Goal: Information Seeking & Learning: Compare options

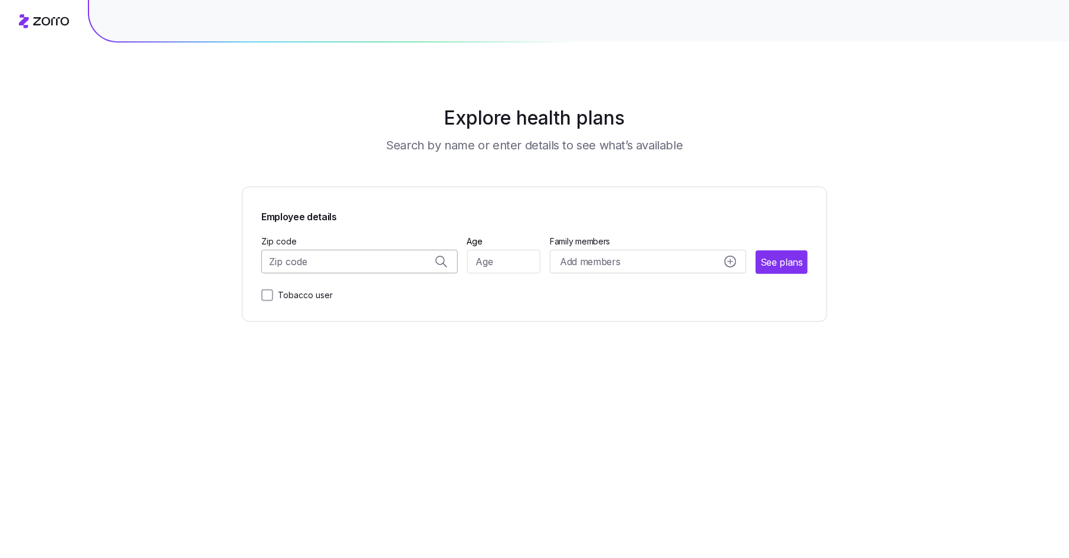
click at [356, 263] on input "Zip code" at bounding box center [359, 262] width 197 height 24
click at [376, 296] on span "23455, [GEOGRAPHIC_DATA], [GEOGRAPHIC_DATA]" at bounding box center [357, 293] width 165 height 15
type input "23455, [GEOGRAPHIC_DATA], [GEOGRAPHIC_DATA]"
click at [502, 267] on input "Age" at bounding box center [504, 262] width 74 height 24
type input "39"
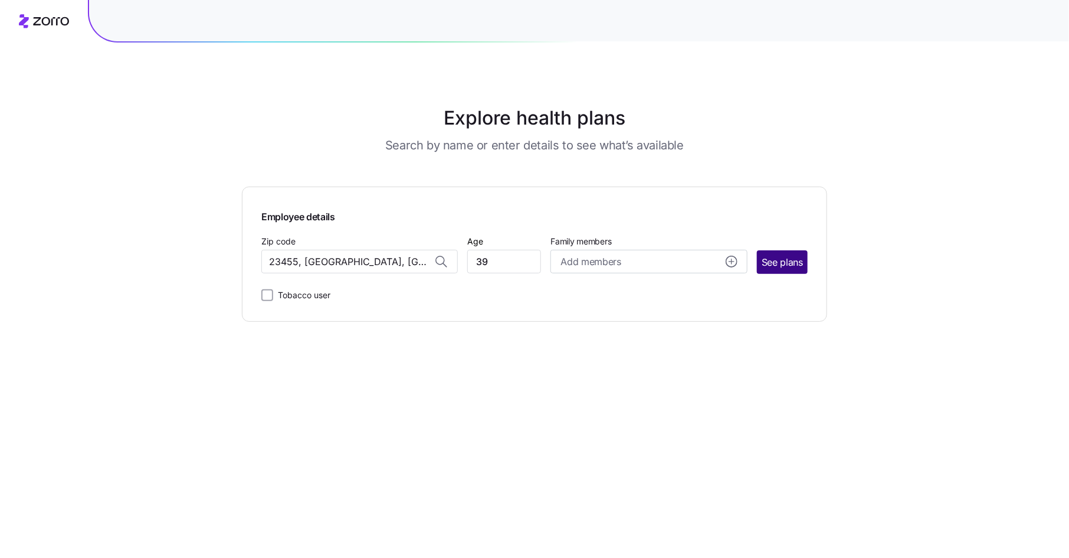
click at [780, 261] on span "See plans" at bounding box center [782, 262] width 41 height 15
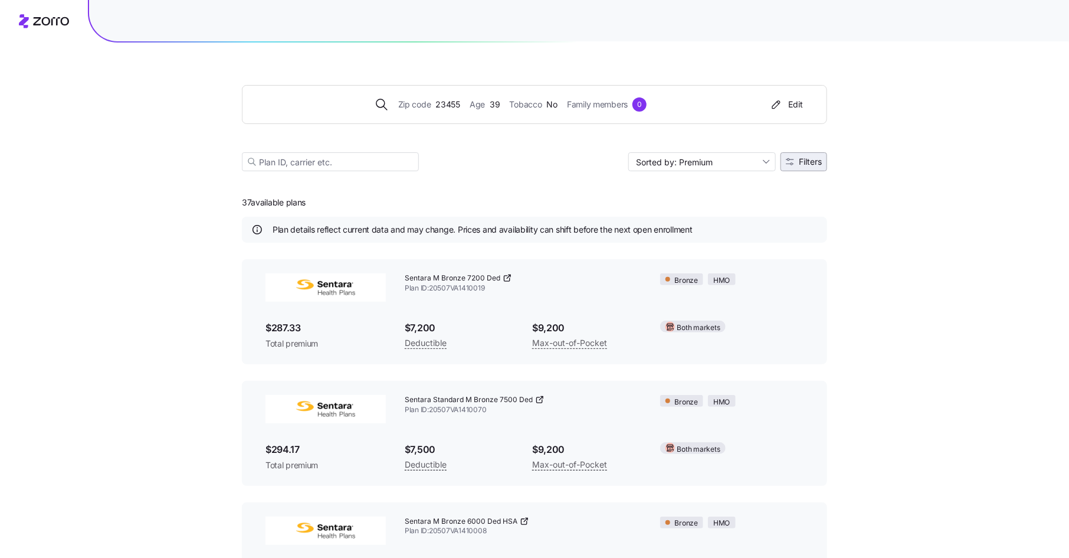
click at [810, 162] on span "Filters" at bounding box center [810, 162] width 23 height 8
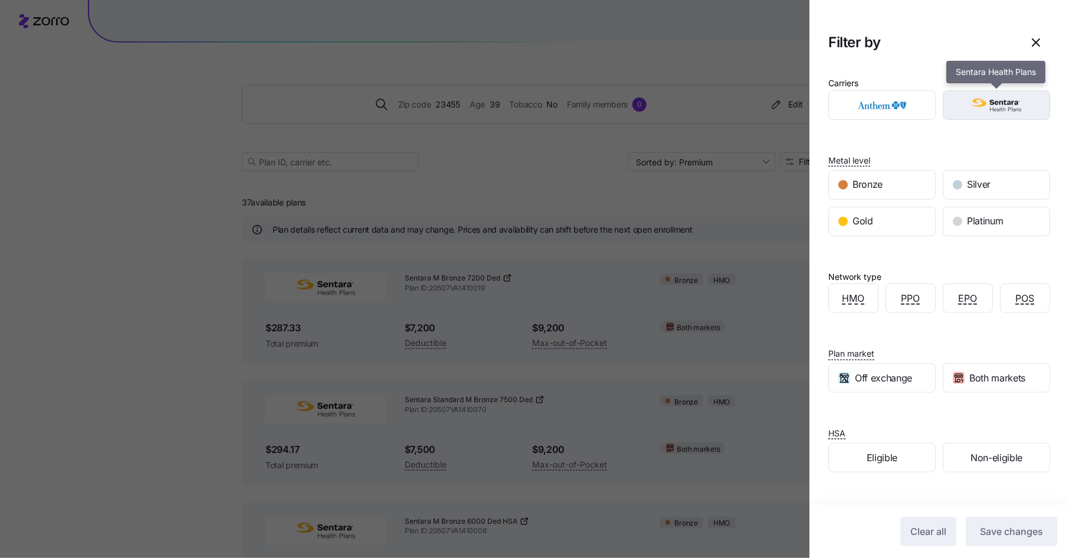
click at [1007, 107] on img "button" at bounding box center [997, 105] width 87 height 24
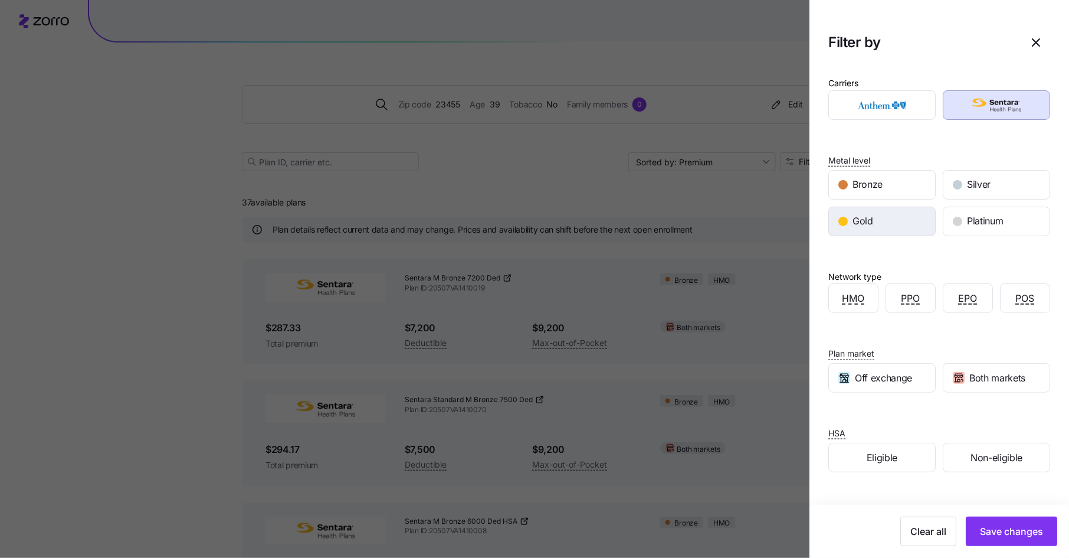
click at [906, 231] on div "Gold" at bounding box center [882, 221] width 106 height 28
click at [1004, 531] on span "Save changes" at bounding box center [1011, 531] width 63 height 14
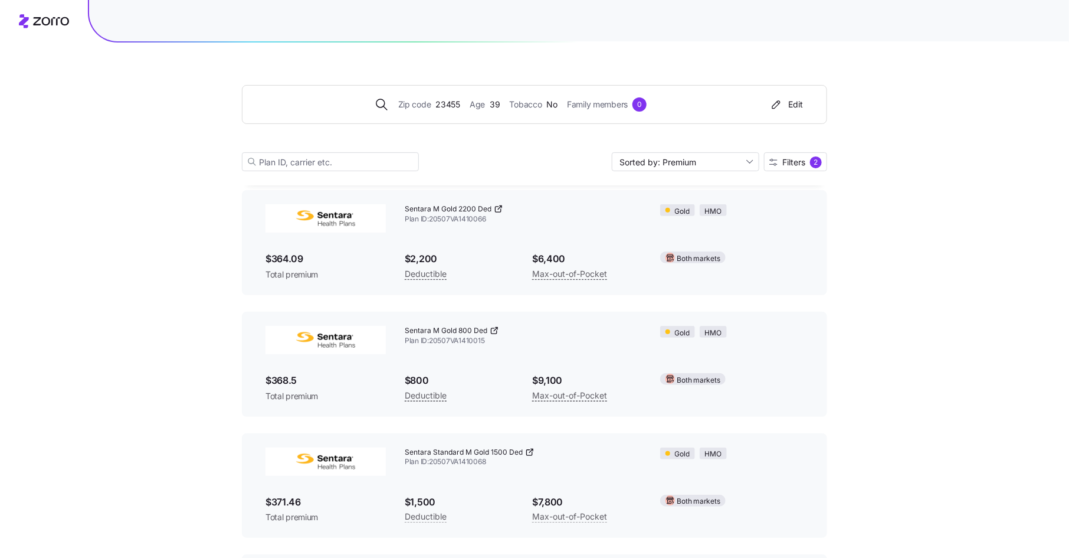
scroll to position [187, 0]
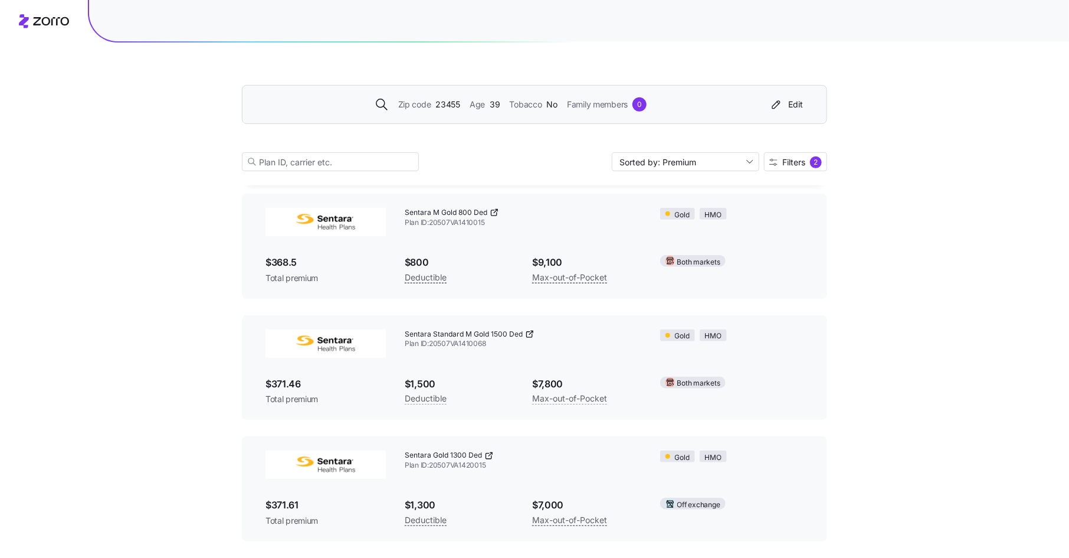
click at [587, 109] on span "Family members" at bounding box center [597, 104] width 61 height 13
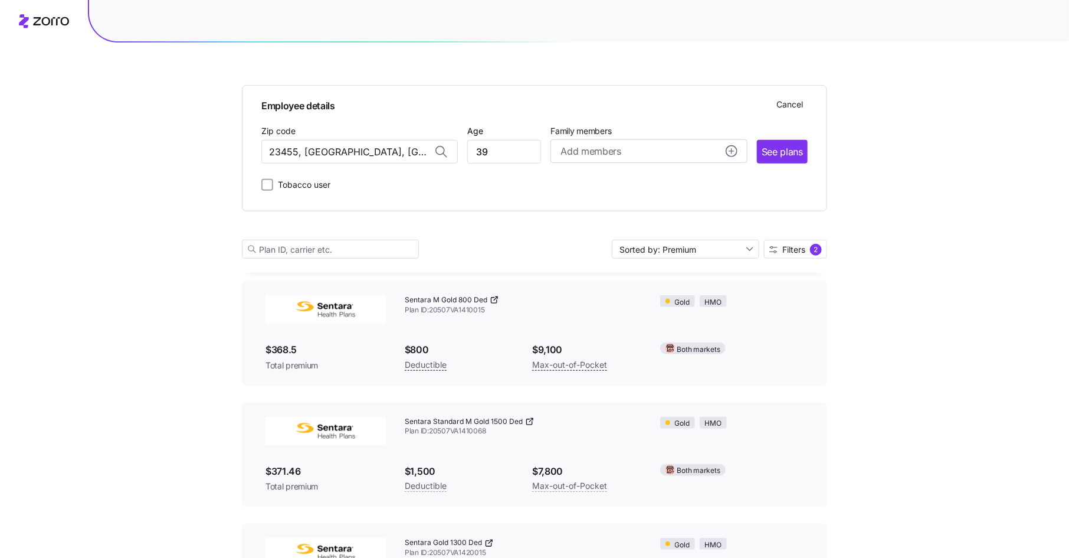
scroll to position [274, 0]
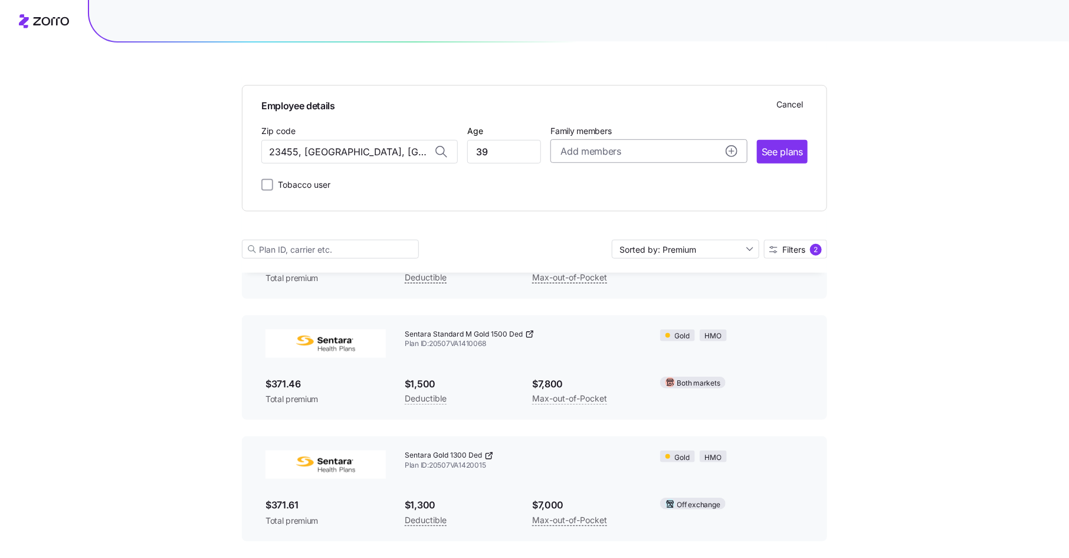
click at [732, 151] on icon "add icon" at bounding box center [732, 151] width 12 height 12
click at [599, 229] on input "Age" at bounding box center [594, 227] width 59 height 24
type input "49"
click at [584, 273] on span "Add a dependent" at bounding box center [617, 270] width 66 height 12
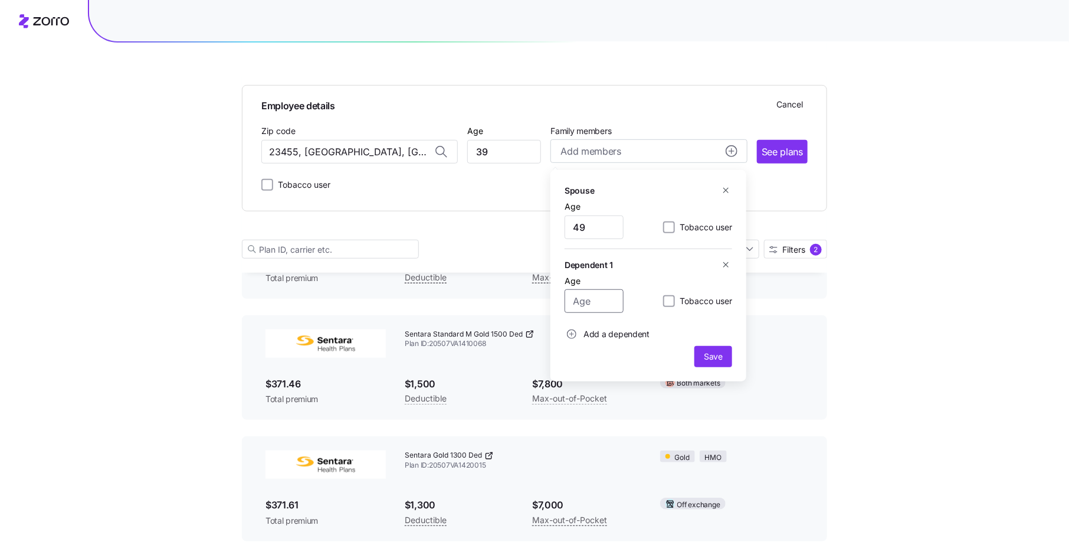
click at [600, 301] on input "Age" at bounding box center [594, 301] width 59 height 24
type input "6"
click at [704, 350] on button "Save" at bounding box center [714, 356] width 38 height 21
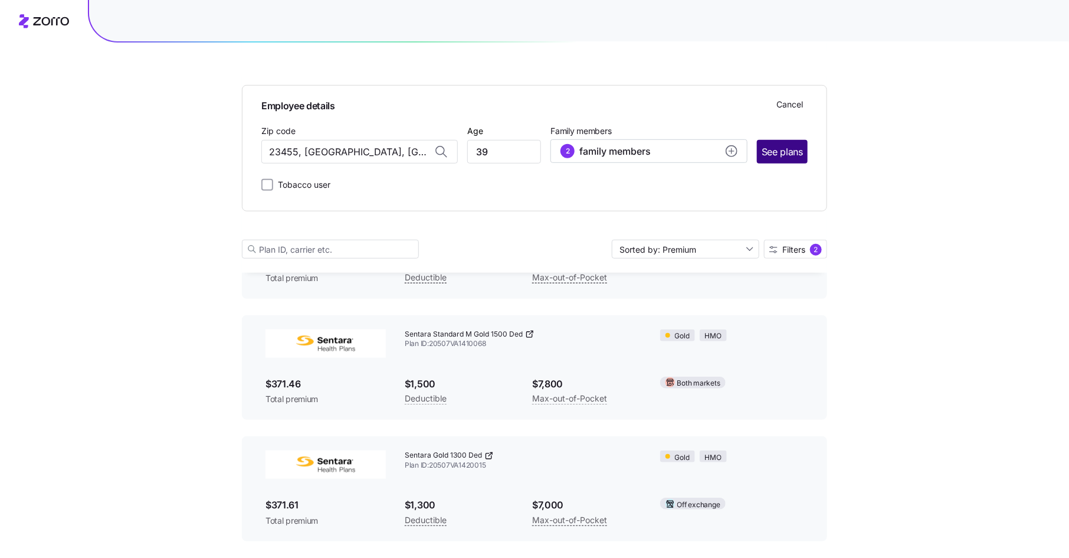
click at [784, 148] on span "See plans" at bounding box center [782, 152] width 41 height 15
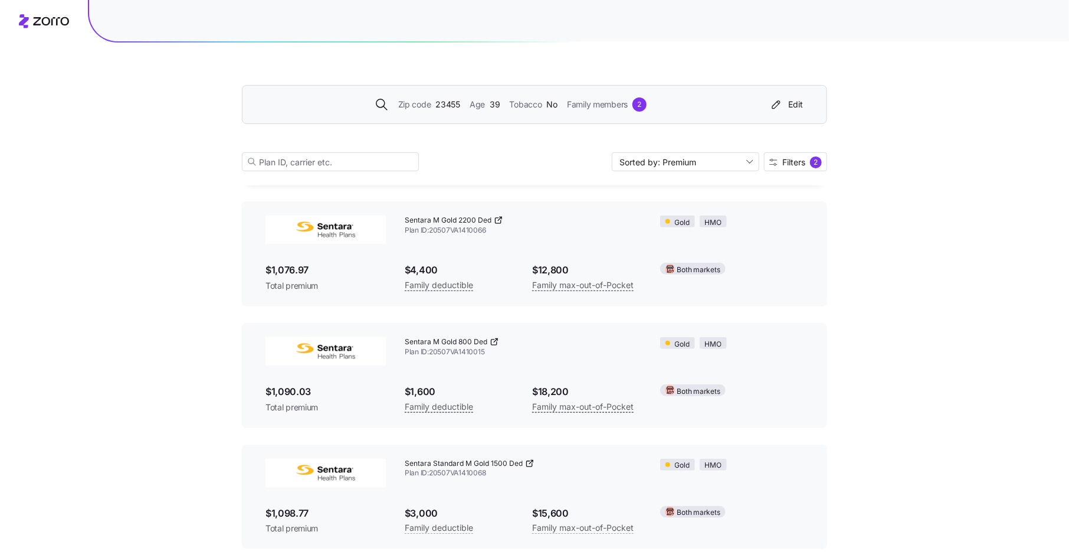
scroll to position [187, 0]
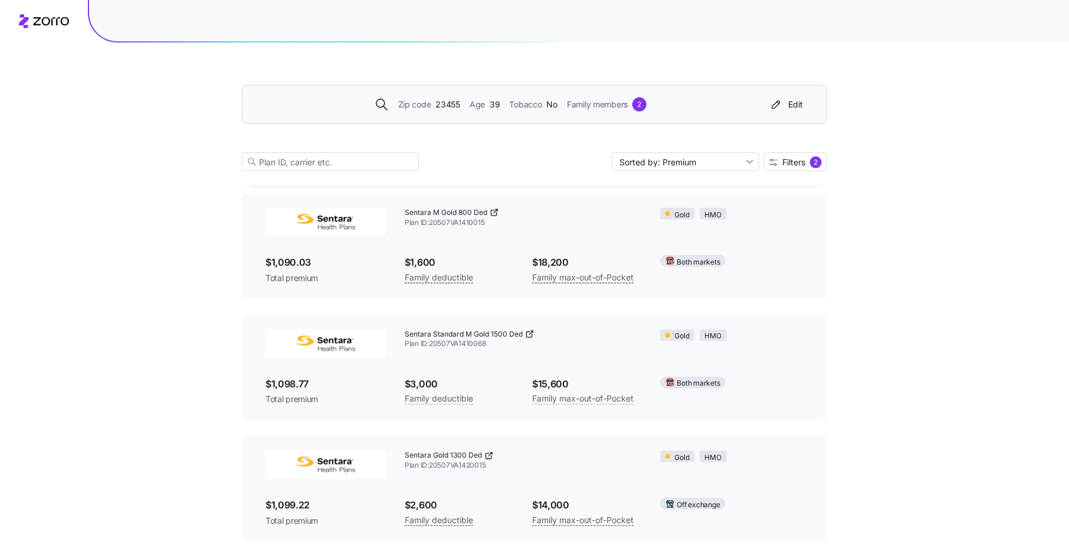
click at [615, 107] on span "Family members" at bounding box center [597, 104] width 61 height 13
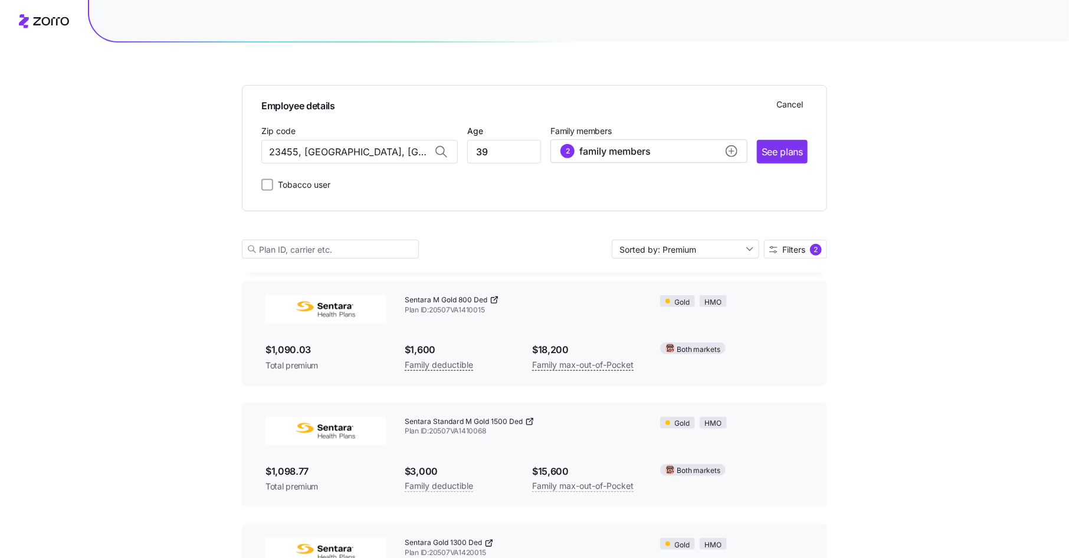
scroll to position [274, 0]
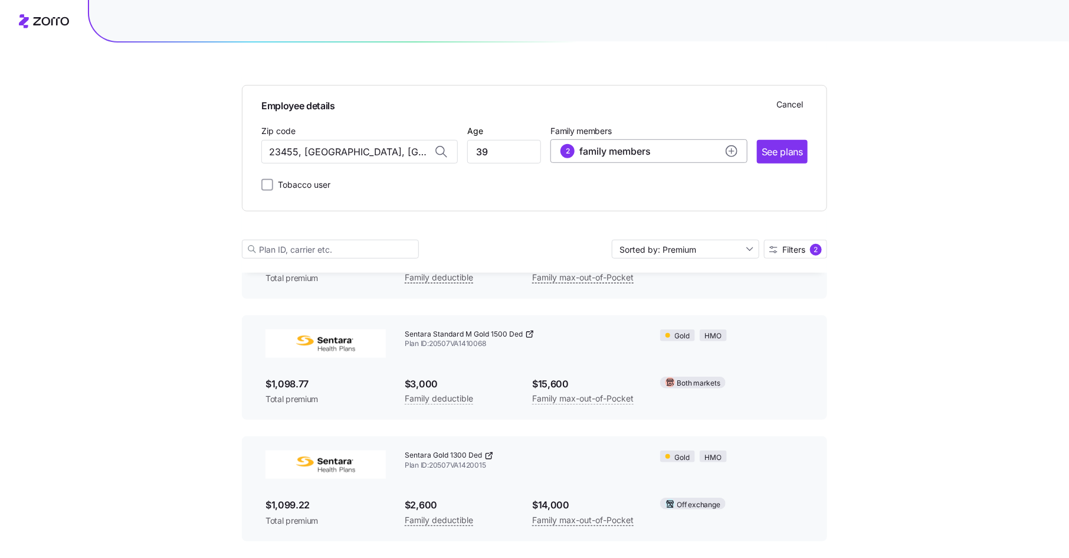
click at [725, 155] on div "2 family members" at bounding box center [649, 151] width 176 height 14
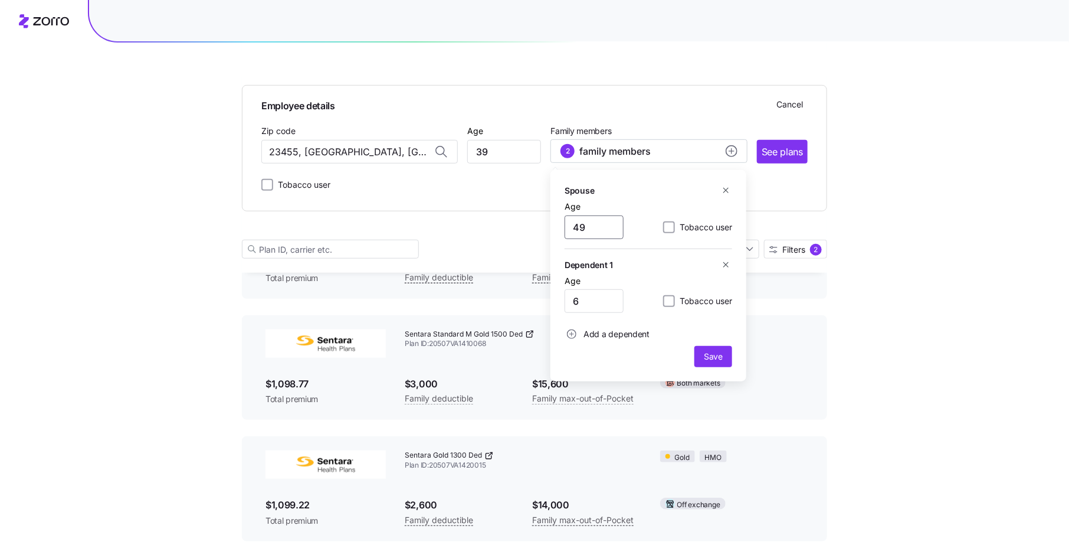
click at [603, 228] on input "49" at bounding box center [594, 227] width 59 height 24
type input "48"
click at [713, 351] on span "Save" at bounding box center [713, 357] width 19 height 12
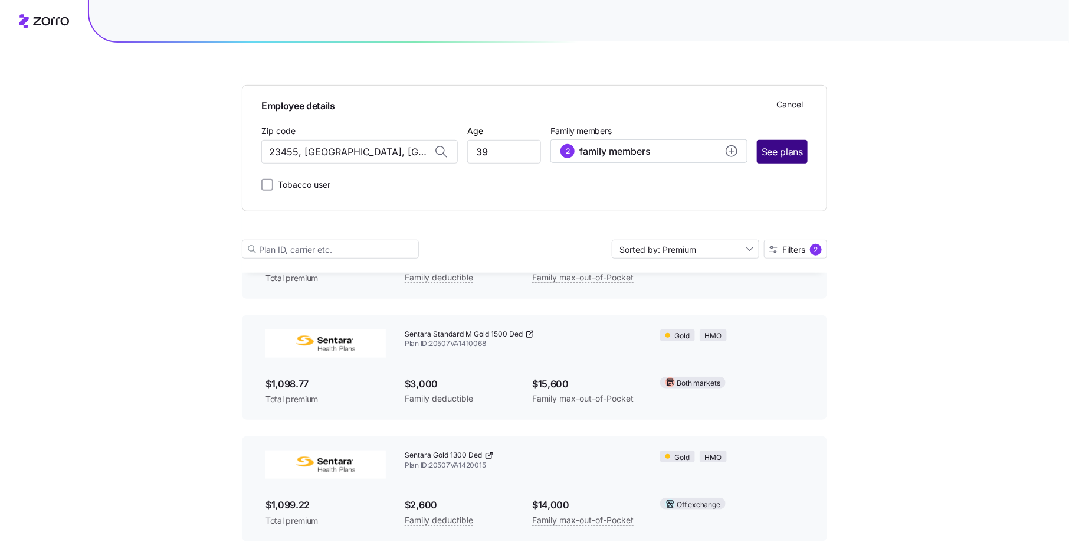
click at [781, 149] on span "See plans" at bounding box center [782, 152] width 41 height 15
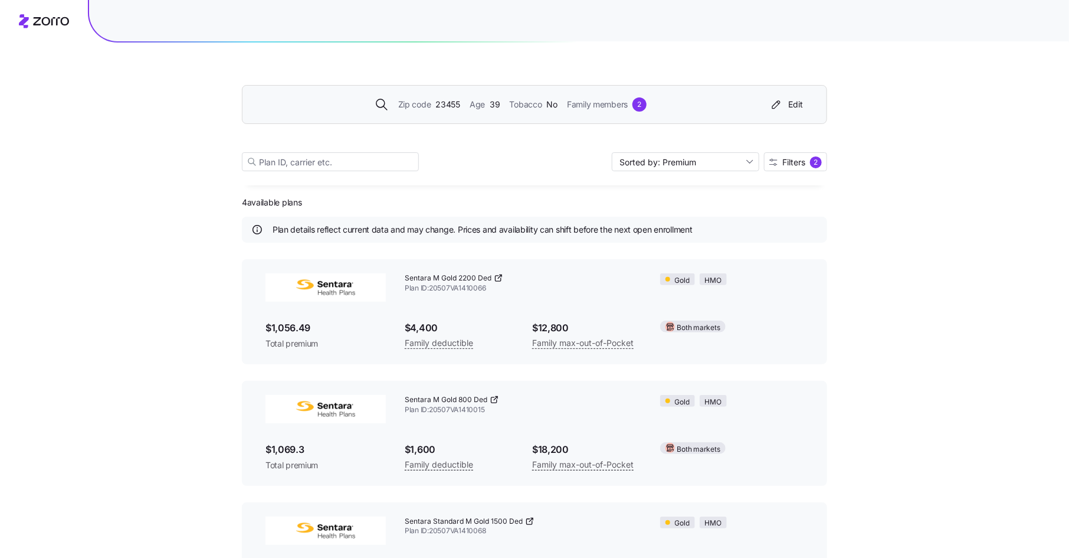
scroll to position [187, 0]
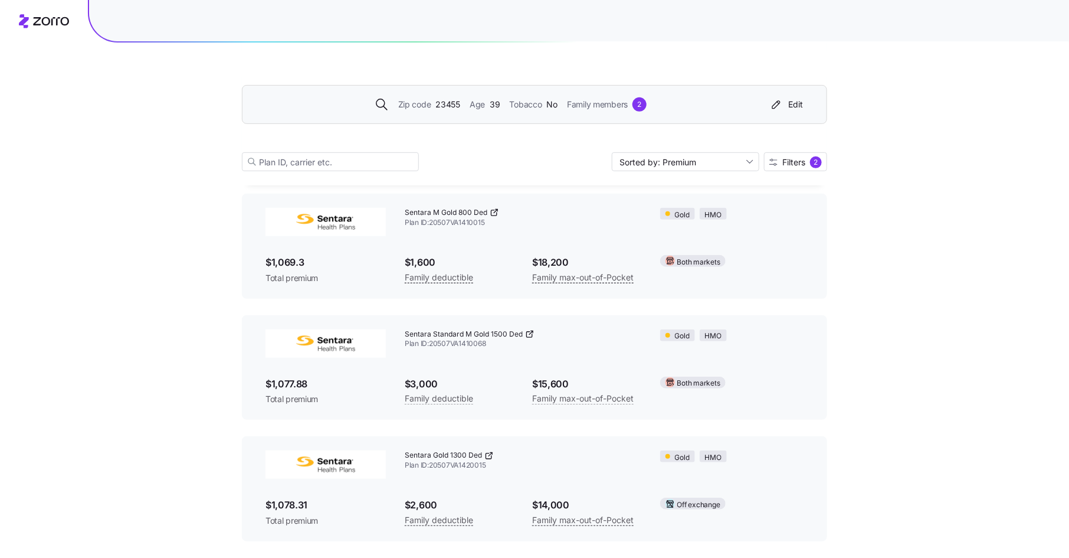
click at [439, 101] on span "23455" at bounding box center [448, 104] width 25 height 13
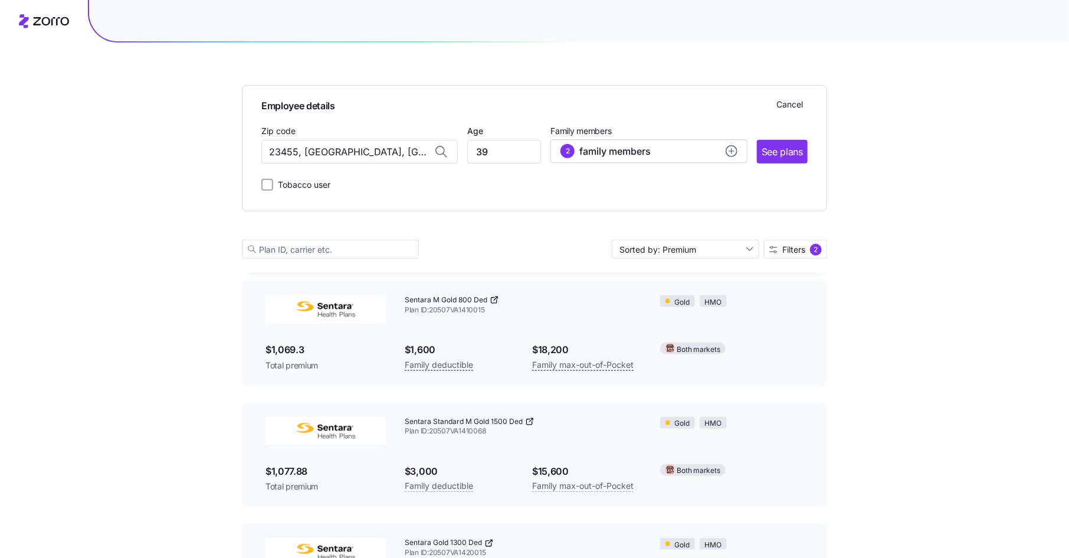
scroll to position [274, 0]
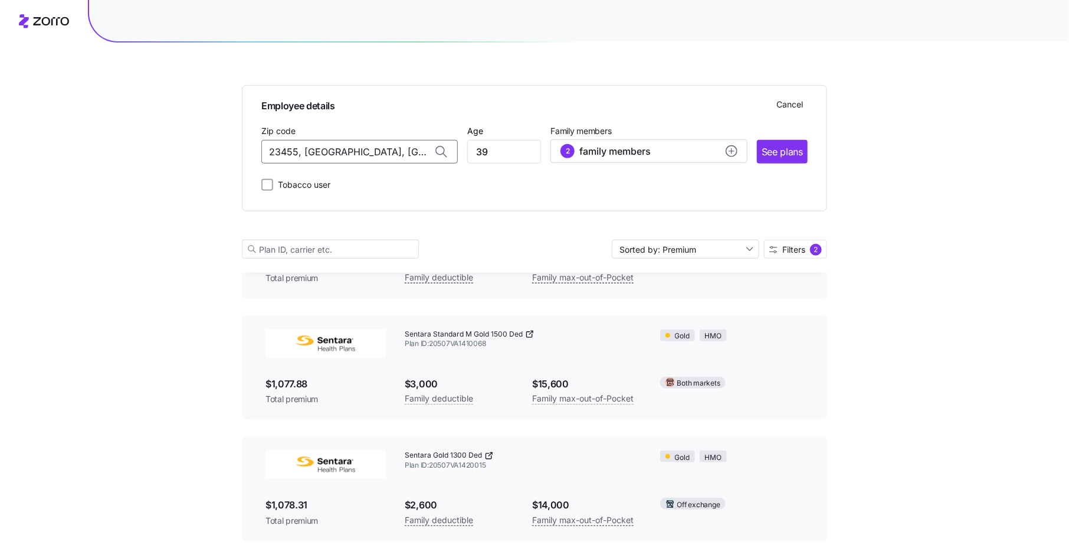
drag, startPoint x: 398, startPoint y: 153, endPoint x: 260, endPoint y: 142, distance: 138.6
click at [260, 142] on div "Employee details Cancel Zip code 23455, Norfolk city, VA Age 39 Family members …" at bounding box center [534, 148] width 585 height 126
click at [321, 184] on span "23323, Chesapeake city, VA" at bounding box center [357, 182] width 165 height 15
type input "23323, Chesapeake city, VA"
drag, startPoint x: 496, startPoint y: 155, endPoint x: 463, endPoint y: 155, distance: 33.0
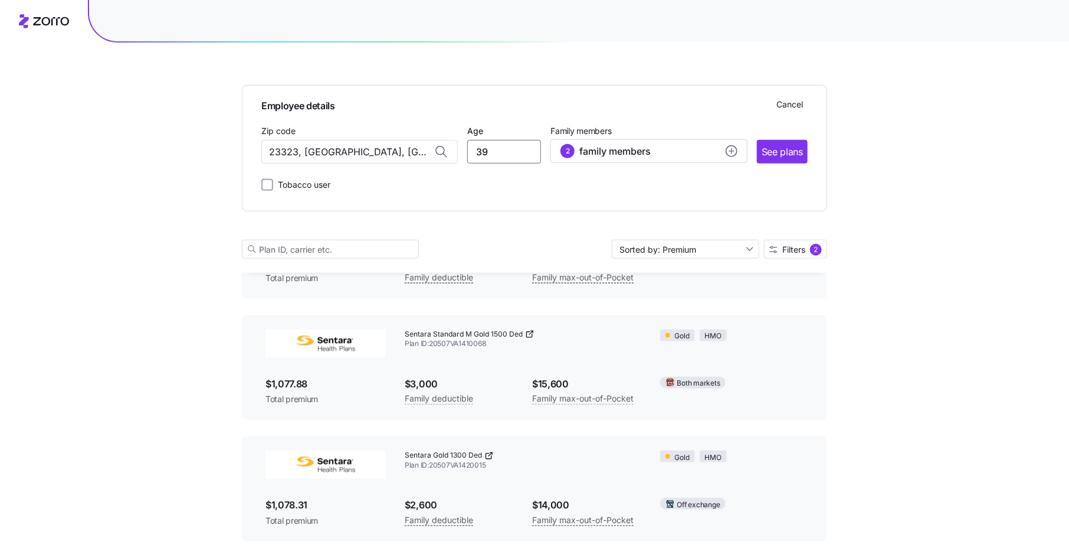
click at [463, 155] on div "Zip code 23323, Chesapeake city, VA Age 39 Family members 2 family members See …" at bounding box center [534, 143] width 546 height 40
type input "36"
click at [737, 152] on circle "add icon" at bounding box center [731, 151] width 11 height 11
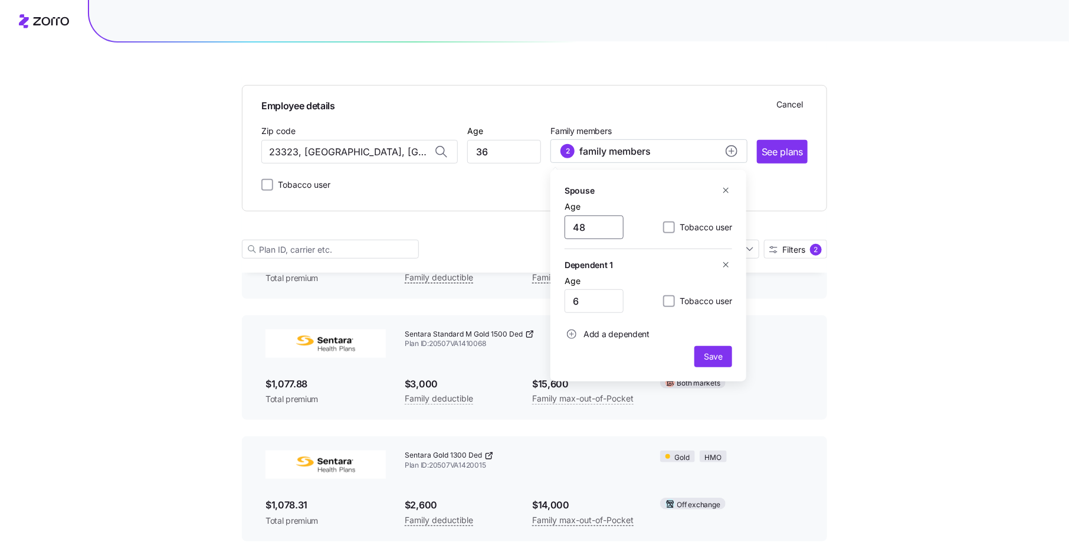
drag, startPoint x: 597, startPoint y: 229, endPoint x: 548, endPoint y: 230, distance: 48.4
click at [548, 230] on div "Employee details Cancel Zip code 23323, Chesapeake city, VA Age 36 Family membe…" at bounding box center [534, 157] width 585 height 230
click at [729, 191] on icon "button" at bounding box center [726, 190] width 9 height 9
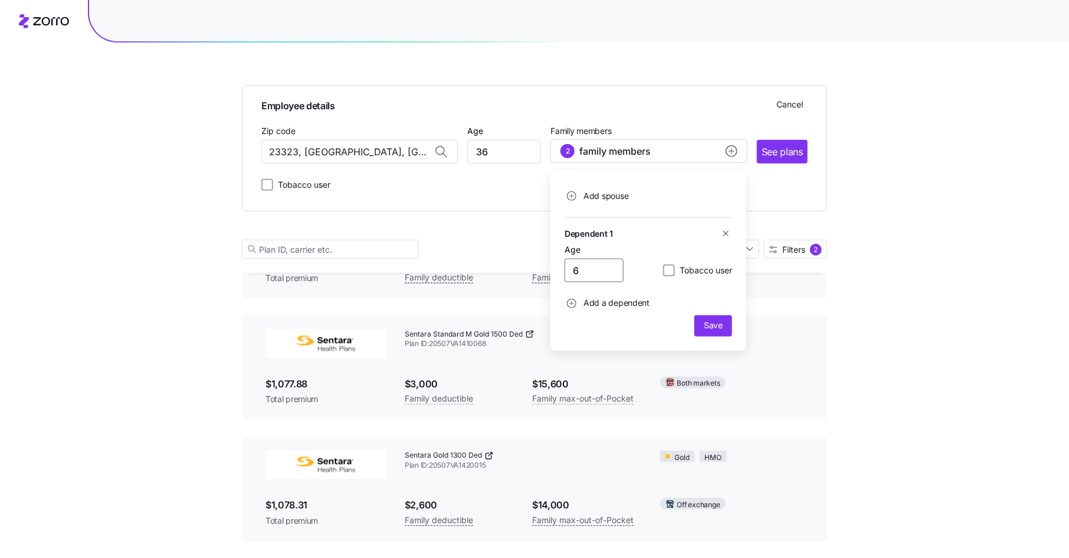
drag, startPoint x: 582, startPoint y: 274, endPoint x: 568, endPoint y: 273, distance: 14.2
click at [568, 273] on input "6" at bounding box center [594, 270] width 59 height 24
type input "4"
click at [622, 301] on span "Add a dependent" at bounding box center [617, 303] width 66 height 12
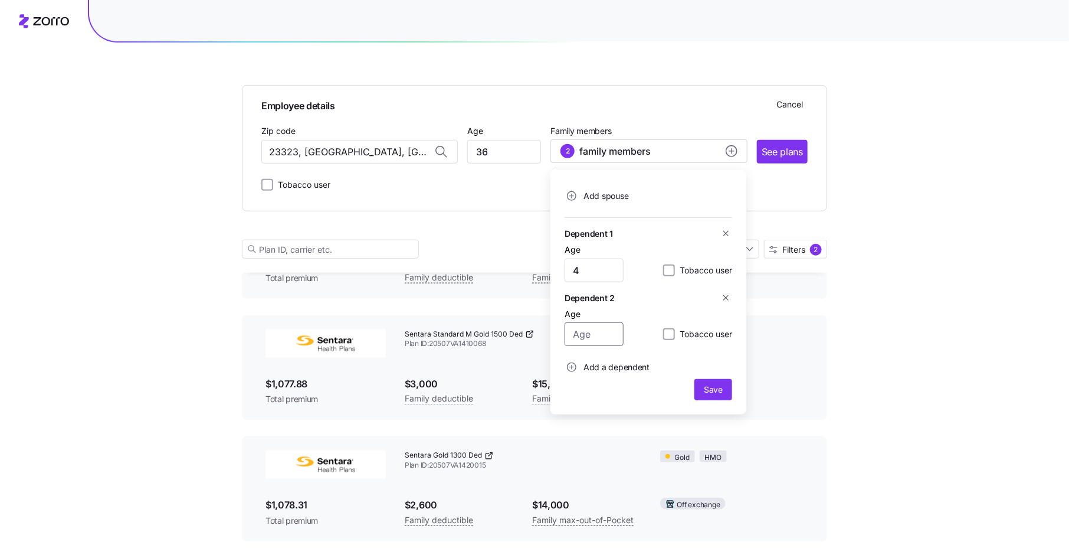
drag, startPoint x: 599, startPoint y: 332, endPoint x: 561, endPoint y: 332, distance: 37.8
click at [561, 332] on div "Add spouse Dependent 1 Age 4 Tobacco user Dependent 2 Age Tobacco user Add a de…" at bounding box center [649, 292] width 196 height 244
type input "12"
click at [707, 382] on button "Save" at bounding box center [714, 389] width 38 height 21
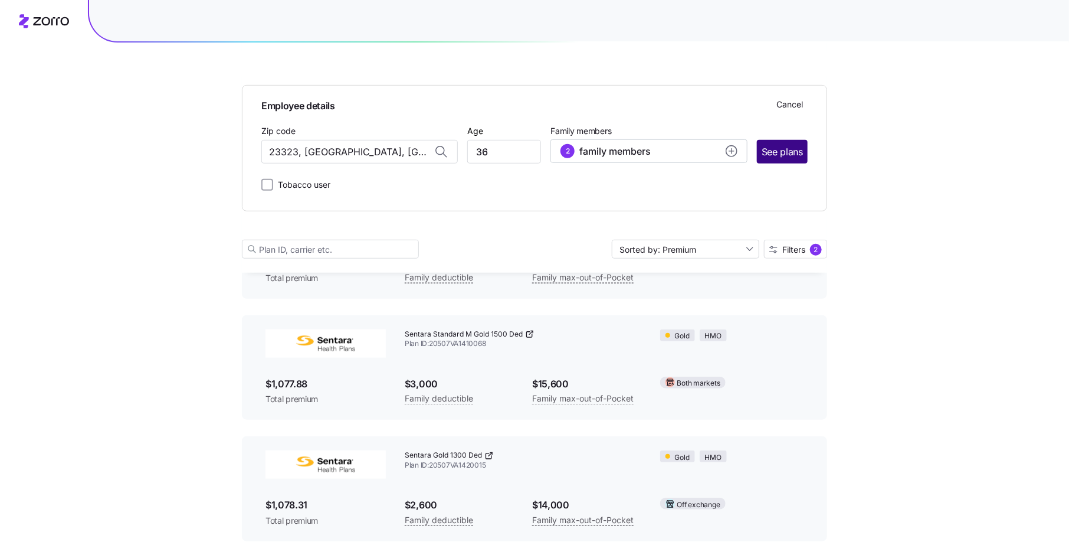
click at [780, 149] on span "See plans" at bounding box center [782, 152] width 41 height 15
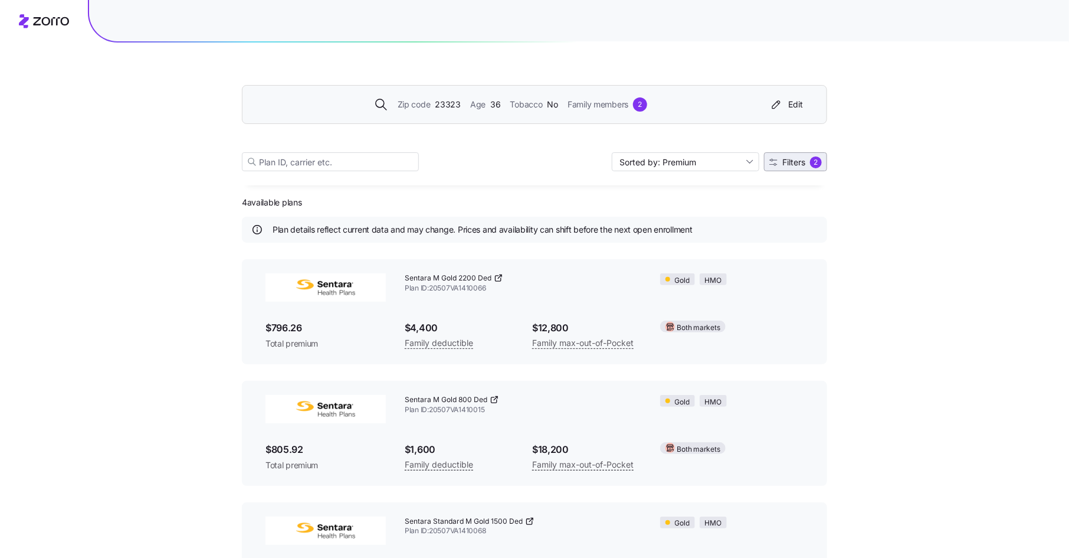
click at [804, 163] on span "Filters" at bounding box center [793, 162] width 23 height 8
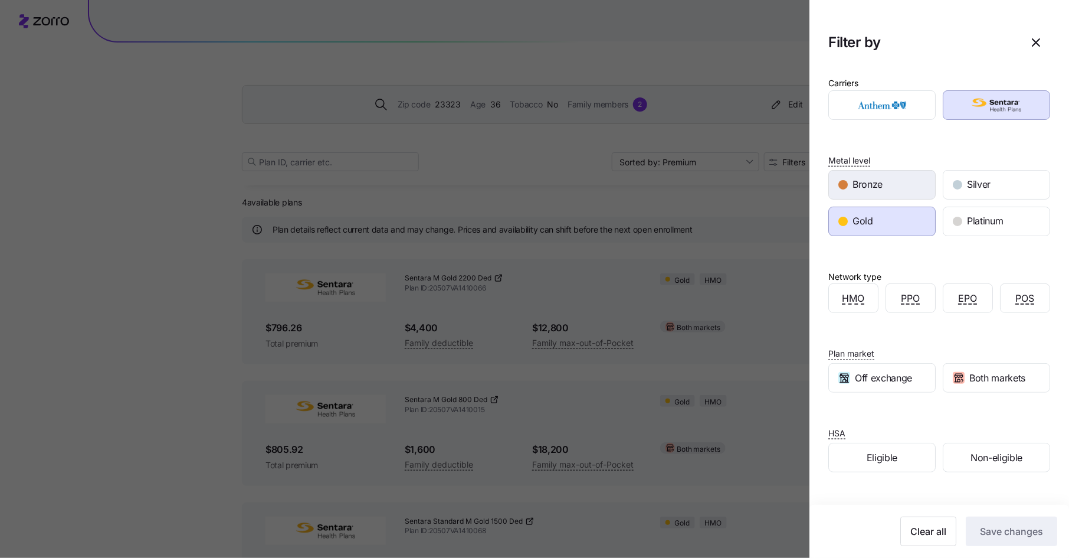
click at [850, 178] on div "Bronze" at bounding box center [882, 185] width 106 height 28
click at [858, 222] on span "Gold" at bounding box center [863, 221] width 21 height 15
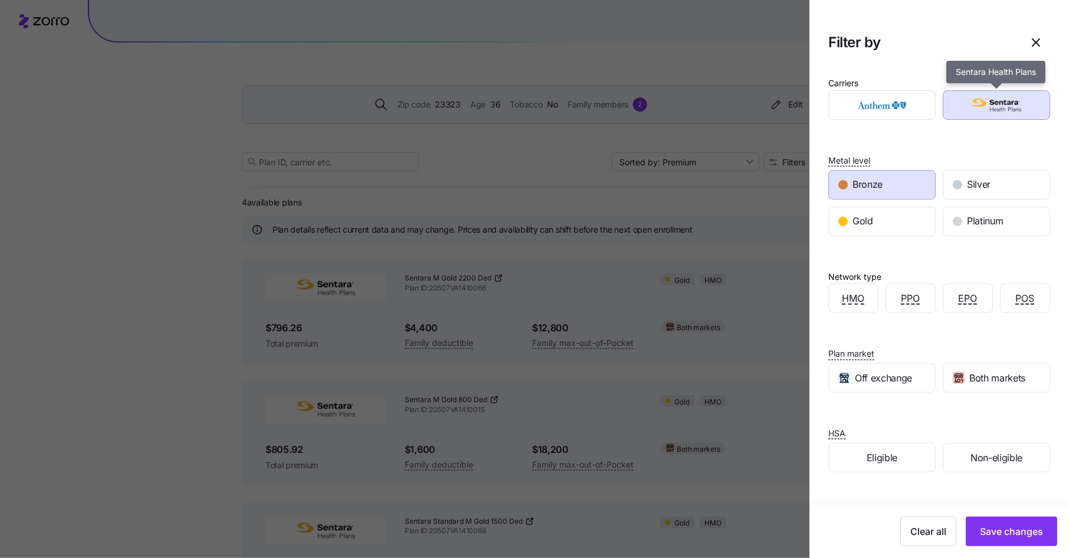
click at [997, 110] on img "button" at bounding box center [997, 105] width 87 height 24
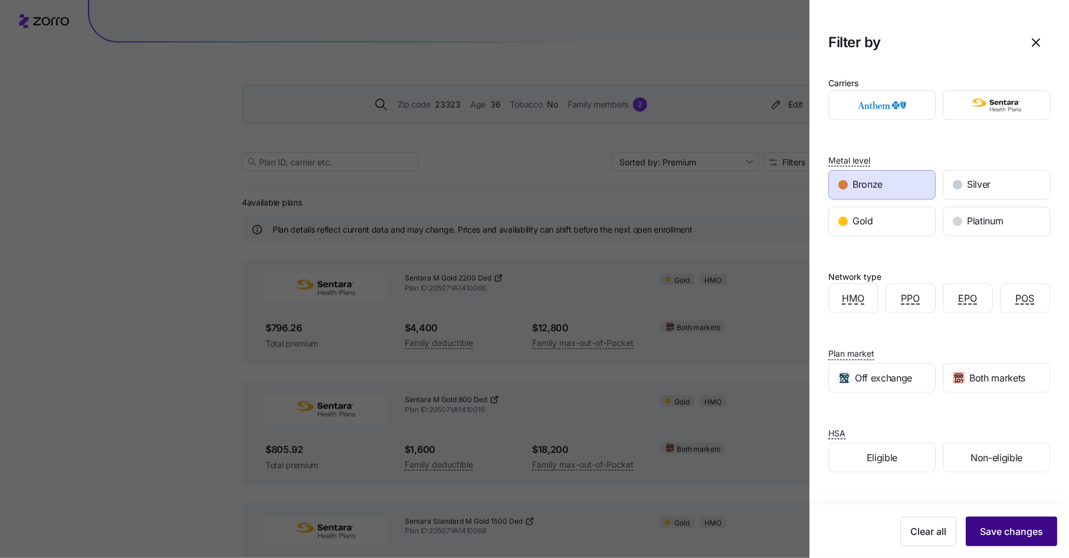
click at [1000, 520] on button "Save changes" at bounding box center [1011, 531] width 91 height 30
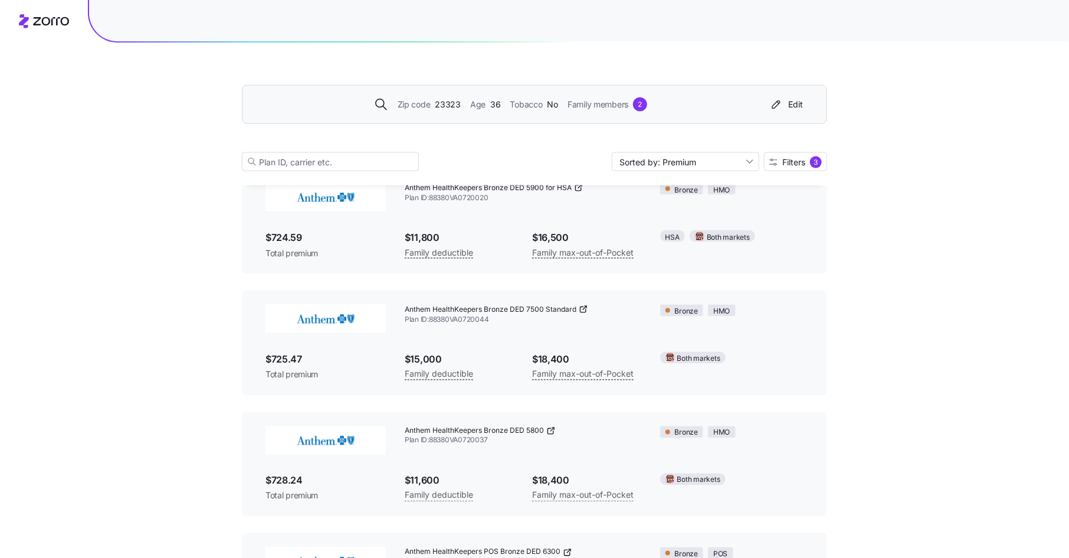
scroll to position [772, 0]
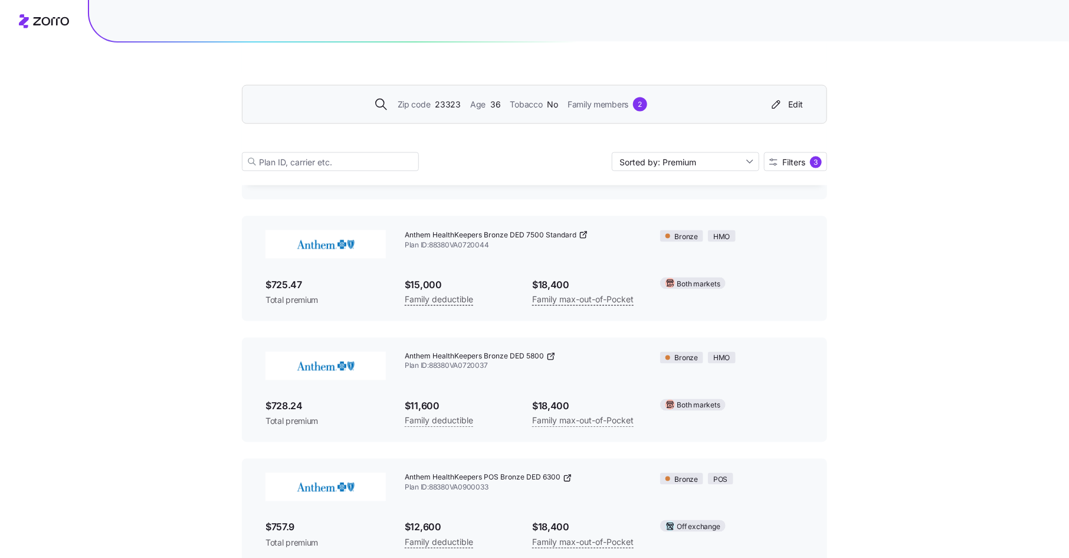
click at [518, 103] on span "Tobacco" at bounding box center [526, 104] width 32 height 13
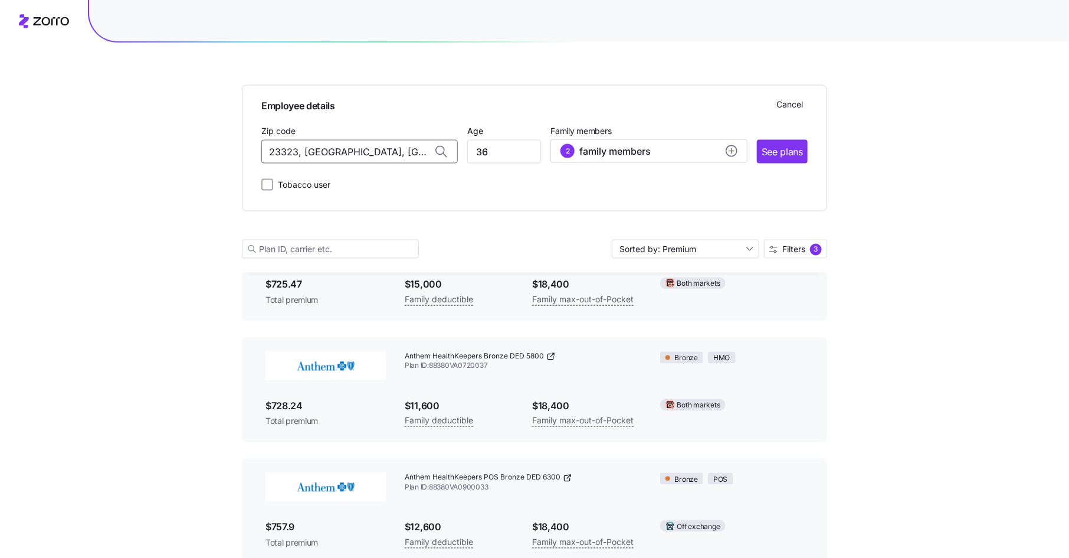
drag, startPoint x: 407, startPoint y: 149, endPoint x: 246, endPoint y: 142, distance: 160.7
click at [246, 142] on div "Employee details Cancel Zip code 23323, Chesapeake city, VA Age 36 Family membe…" at bounding box center [534, 148] width 585 height 126
click at [330, 184] on span "23462, Virginia Beach city, VA" at bounding box center [357, 182] width 165 height 15
type input "23462, Virginia Beach city, VA"
click at [502, 152] on input "36" at bounding box center [504, 152] width 74 height 24
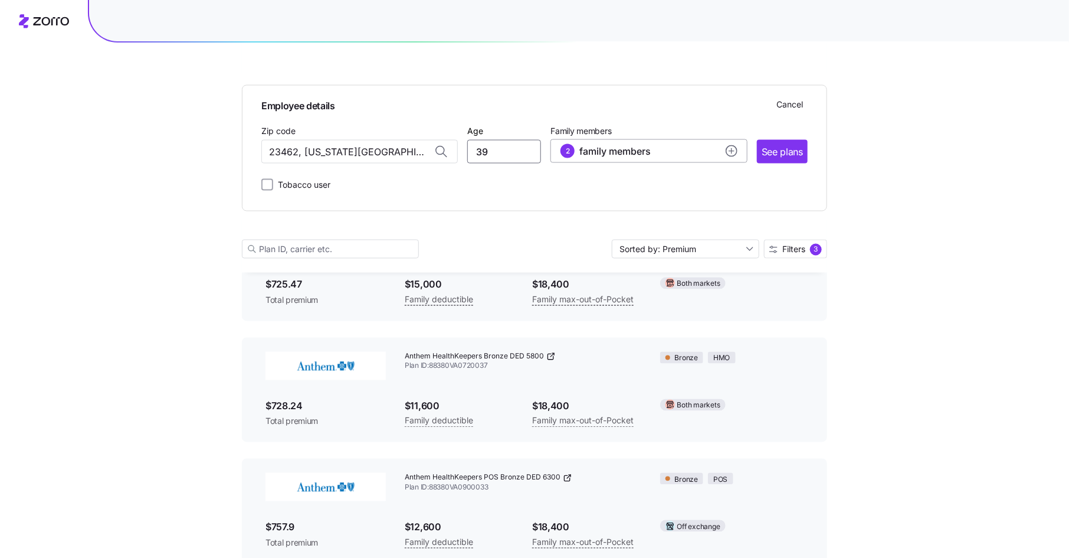
type input "39"
click at [687, 149] on div "2 family members" at bounding box center [649, 151] width 176 height 14
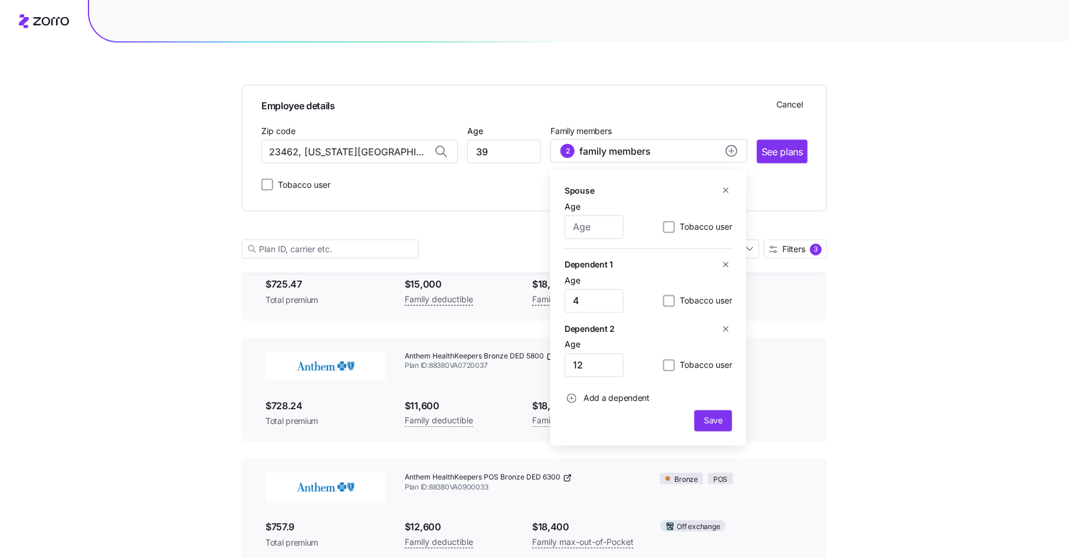
click at [727, 329] on icon "button" at bounding box center [726, 329] width 9 height 9
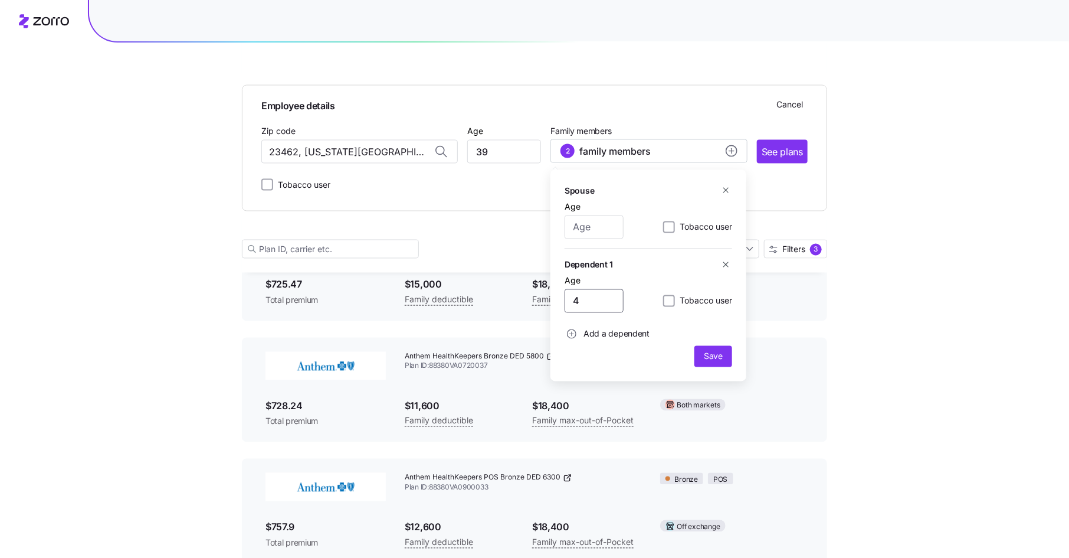
drag, startPoint x: 584, startPoint y: 301, endPoint x: 559, endPoint y: 301, distance: 24.8
click at [559, 301] on div "Spouse Age Tobacco user Dependent 1 Age 4 Tobacco user Add a dependent Save" at bounding box center [649, 275] width 196 height 211
type input "22"
click at [706, 346] on div "Save" at bounding box center [649, 356] width 168 height 21
click at [707, 351] on span "Save" at bounding box center [713, 357] width 19 height 12
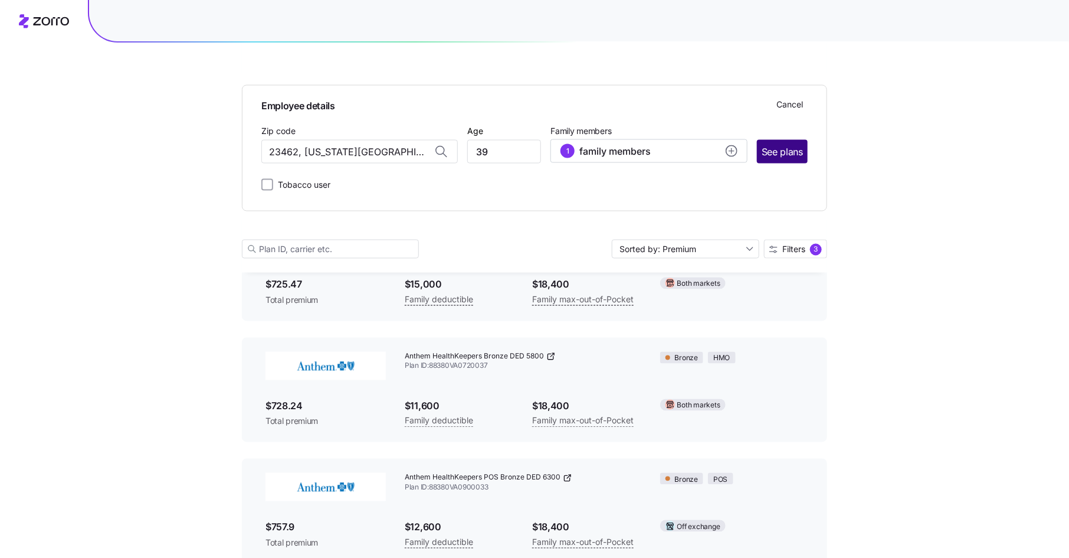
click at [779, 152] on span "See plans" at bounding box center [782, 152] width 41 height 15
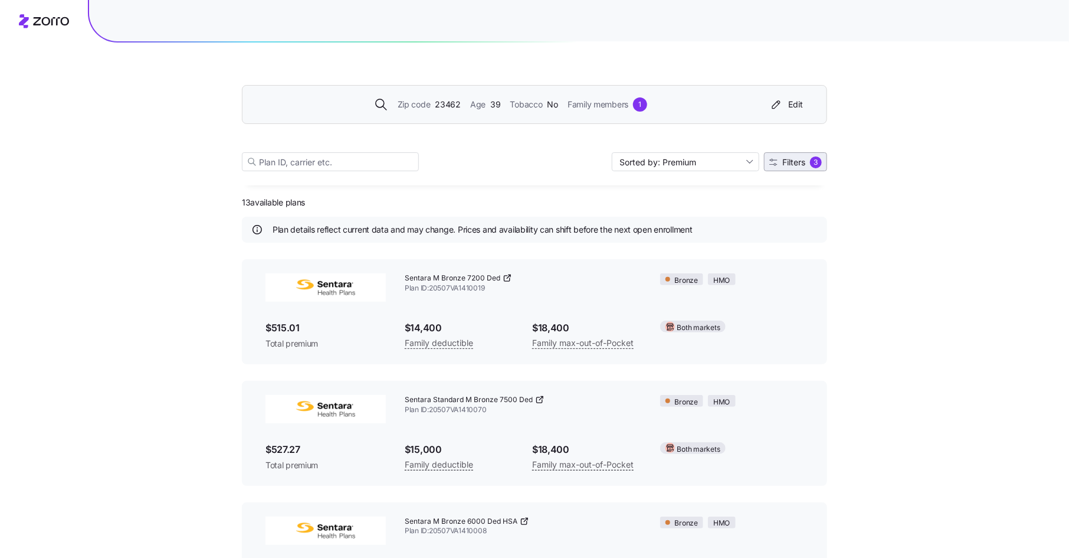
click at [787, 167] on span "Filters 3" at bounding box center [796, 162] width 53 height 12
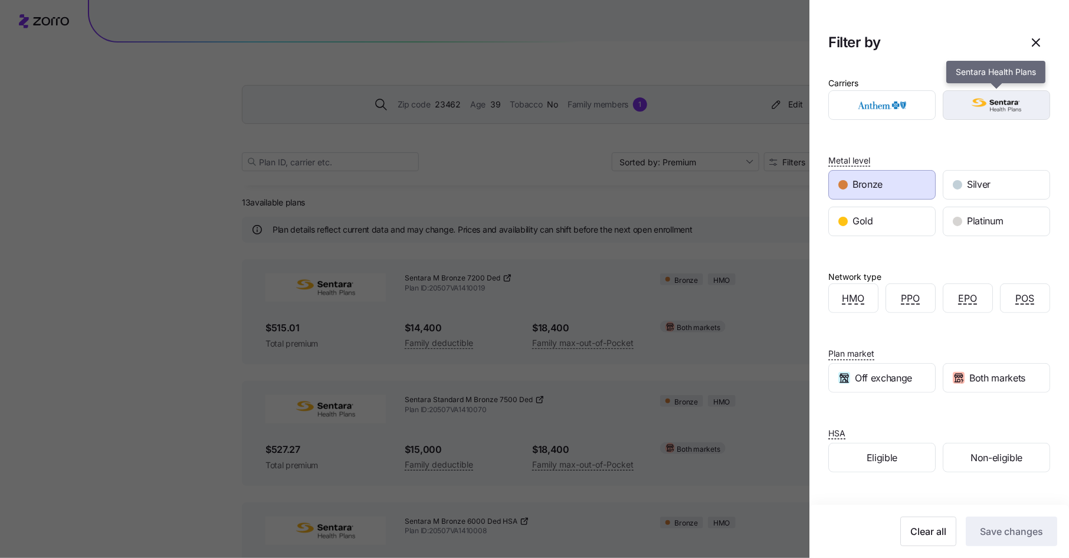
click at [997, 97] on img "button" at bounding box center [997, 105] width 87 height 24
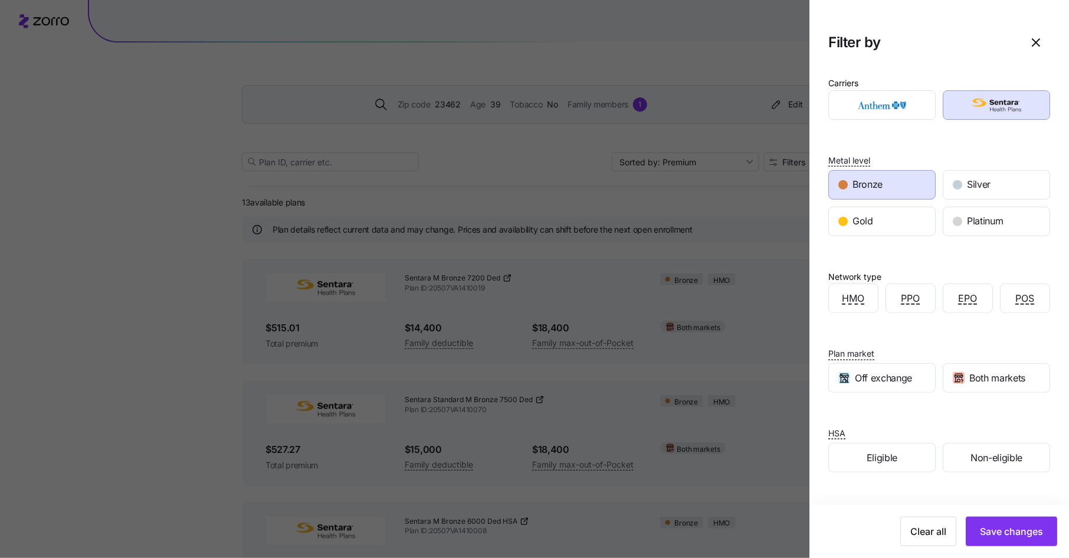
click at [912, 180] on div "Bronze" at bounding box center [882, 185] width 106 height 28
click at [977, 180] on span "Silver" at bounding box center [979, 184] width 24 height 15
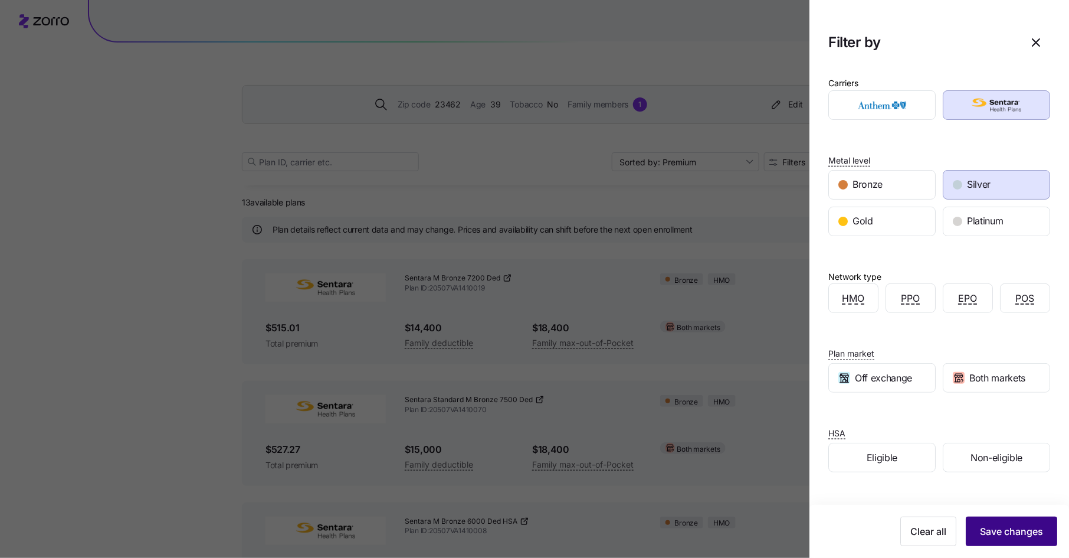
click at [999, 525] on span "Save changes" at bounding box center [1011, 531] width 63 height 14
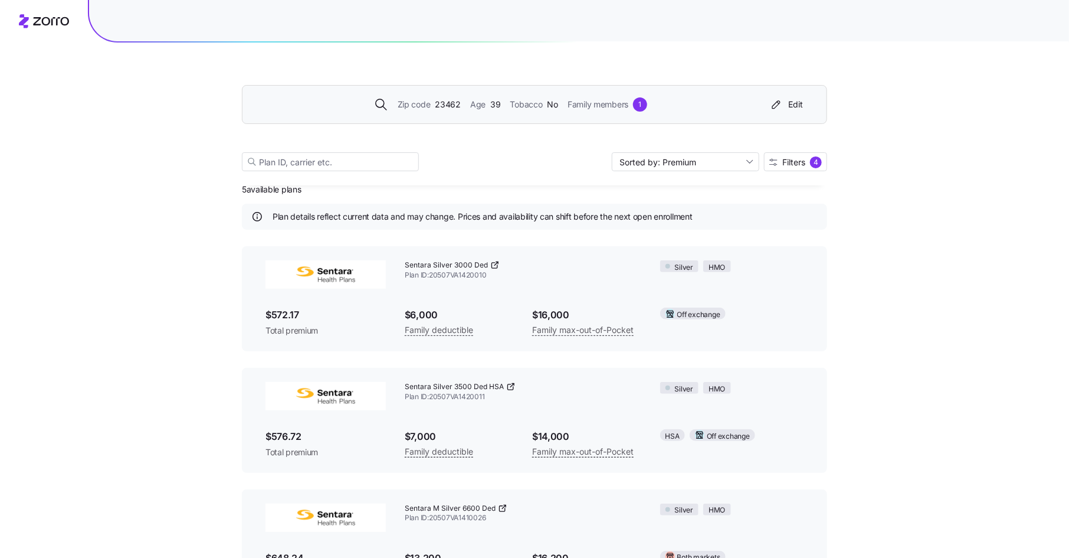
scroll to position [14, 0]
click at [722, 103] on div "Zip code 23462 Age 39 Tobacco No Family members 1" at bounding box center [511, 104] width 508 height 14
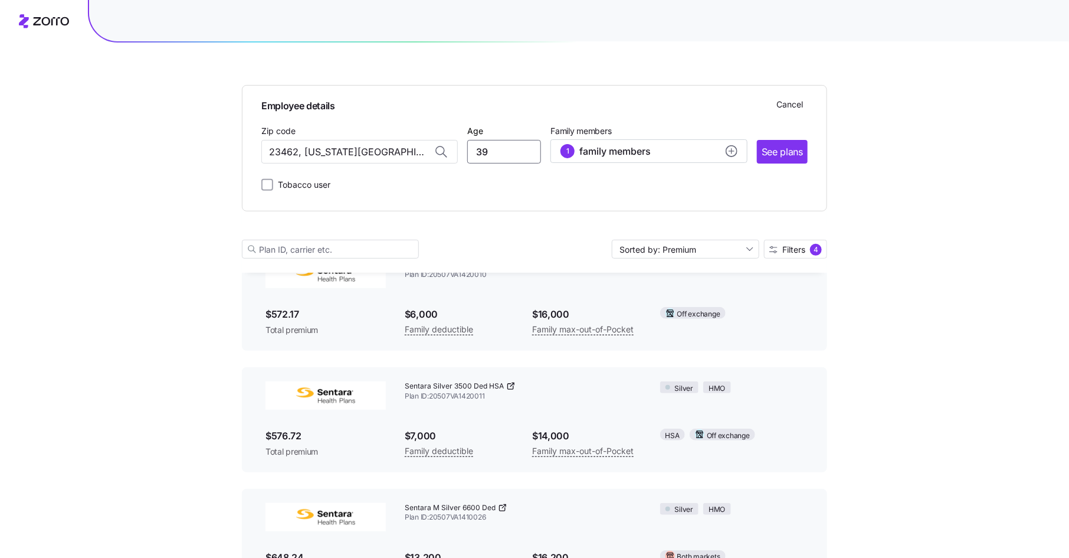
drag, startPoint x: 497, startPoint y: 153, endPoint x: 425, endPoint y: 150, distance: 71.4
click at [425, 150] on div "Zip code 23462, Virginia Beach city, VA Age 39 Family members 1 family members …" at bounding box center [534, 143] width 546 height 40
type input "59"
click at [783, 153] on span "See plans" at bounding box center [782, 152] width 41 height 15
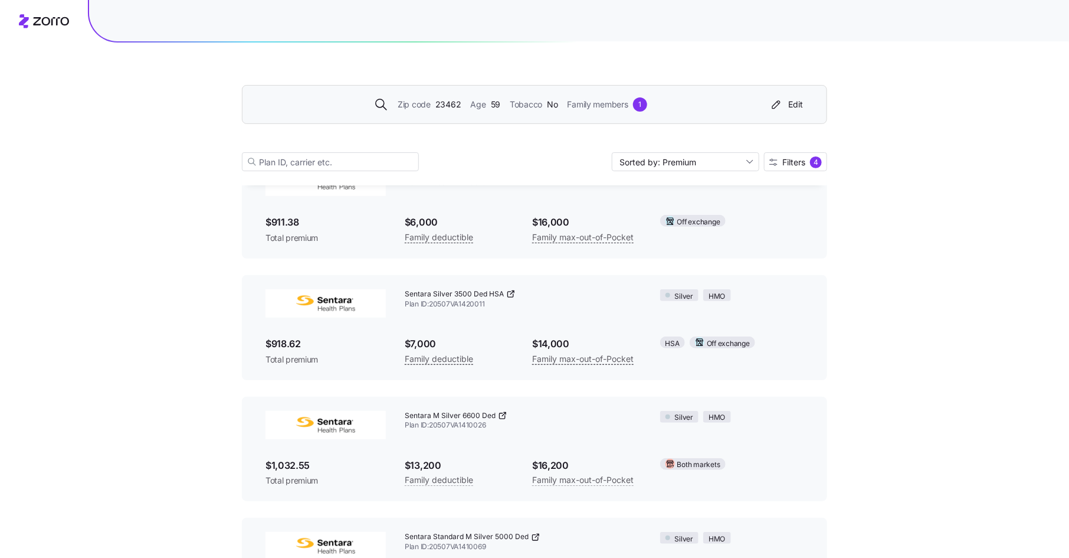
scroll to position [0, 0]
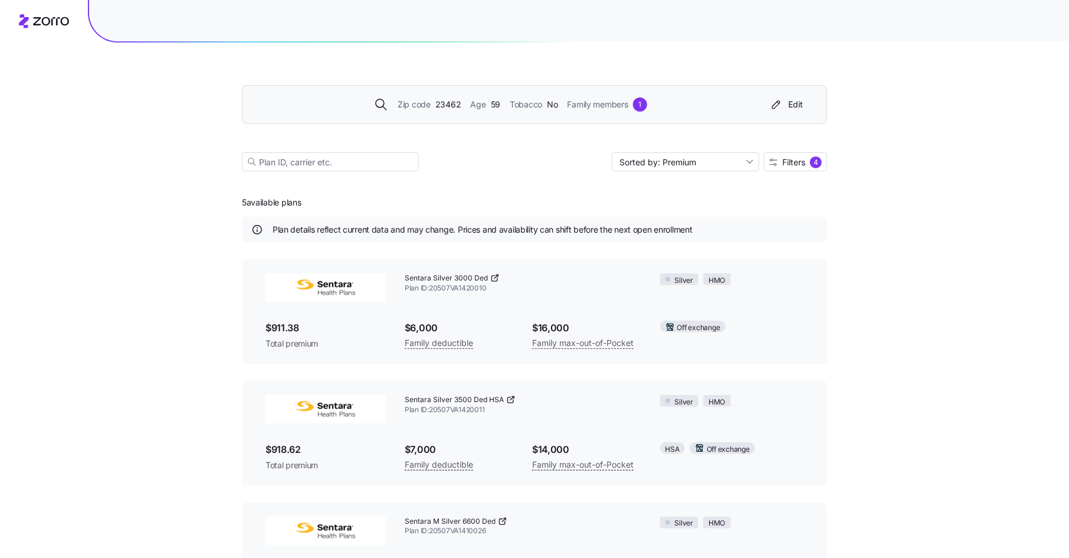
click at [727, 113] on div "Zip code 23462 Age 59 Tobacco No Family members 1 Edit" at bounding box center [532, 104] width 551 height 19
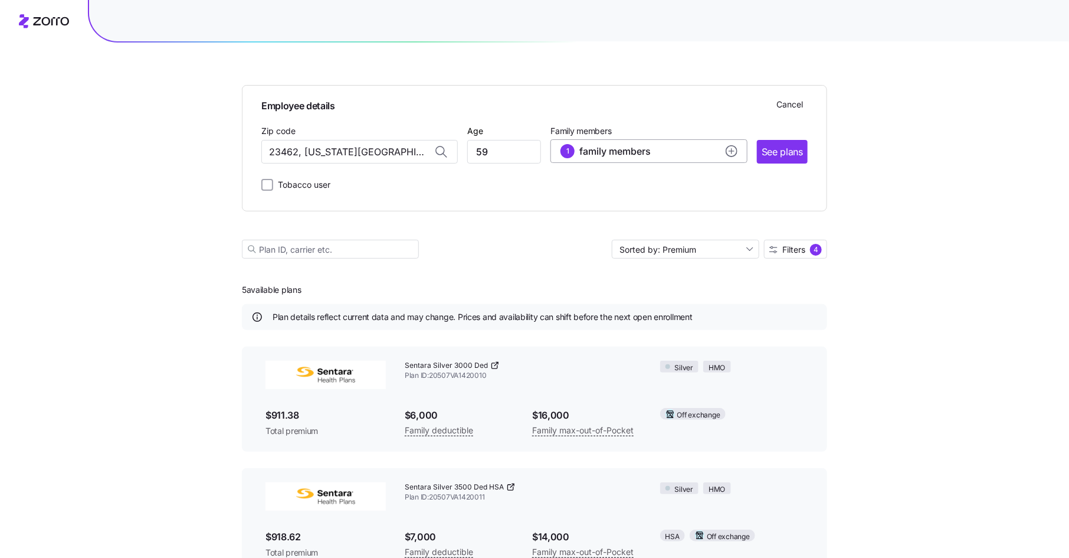
click at [701, 151] on div "1 family members" at bounding box center [649, 151] width 176 height 14
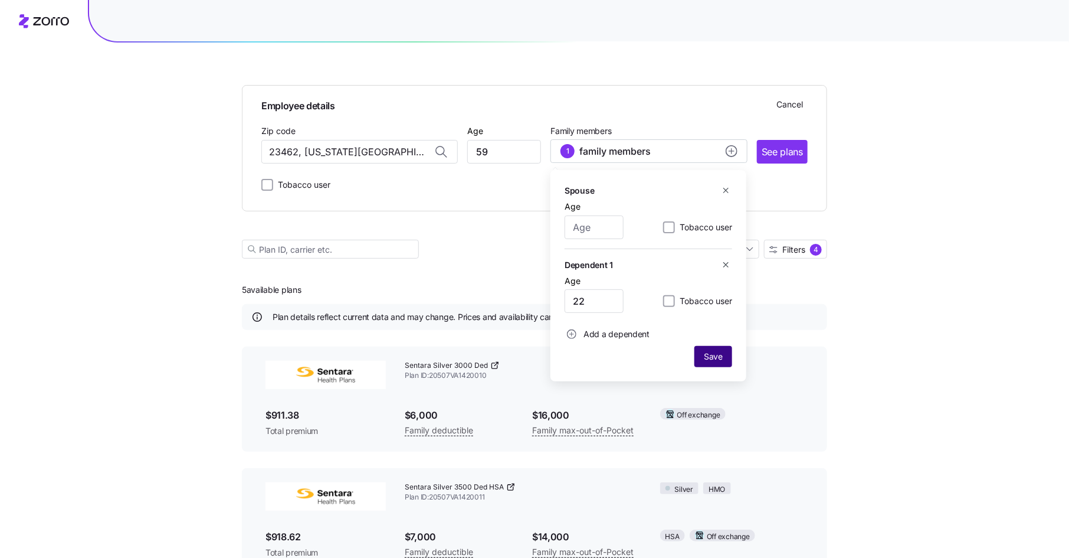
click at [710, 359] on span "Save" at bounding box center [713, 357] width 19 height 12
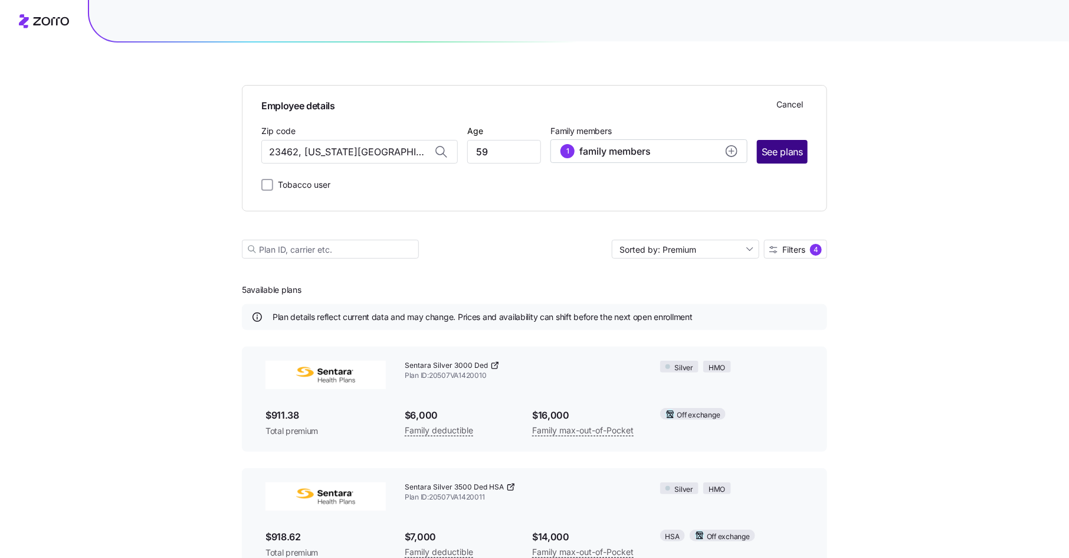
click at [781, 152] on span "See plans" at bounding box center [782, 152] width 41 height 15
